Goal: Use online tool/utility: Use online tool/utility

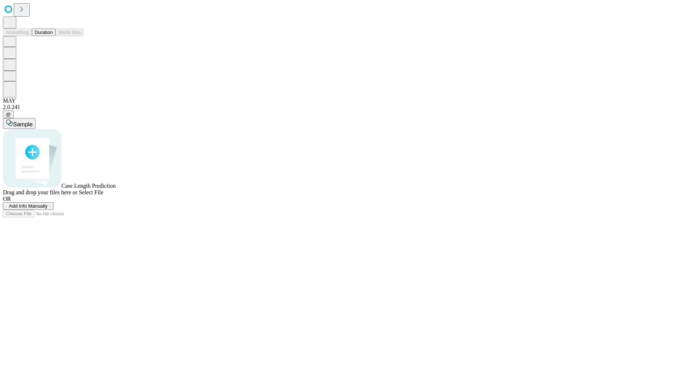
click at [53, 36] on button "Duration" at bounding box center [44, 33] width 24 height 8
click at [33, 121] on span "Sample" at bounding box center [23, 124] width 20 height 6
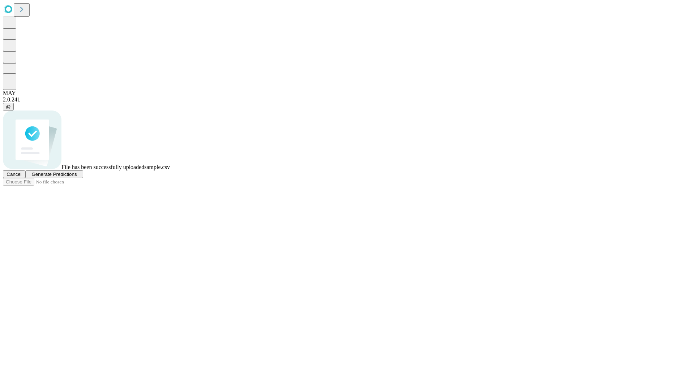
click at [77, 177] on span "Generate Predictions" at bounding box center [53, 174] width 45 height 5
